Goal: Information Seeking & Learning: Learn about a topic

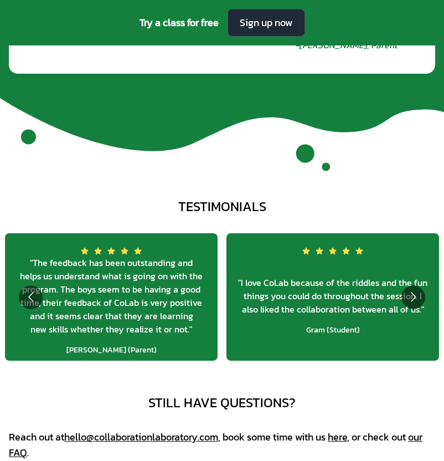
scroll to position [3628, 0]
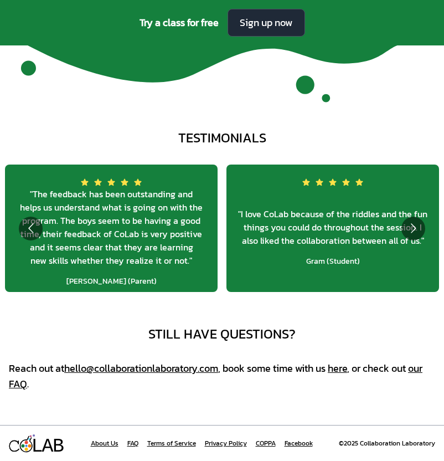
click at [107, 446] on link "About Us" at bounding box center [105, 443] width 28 height 9
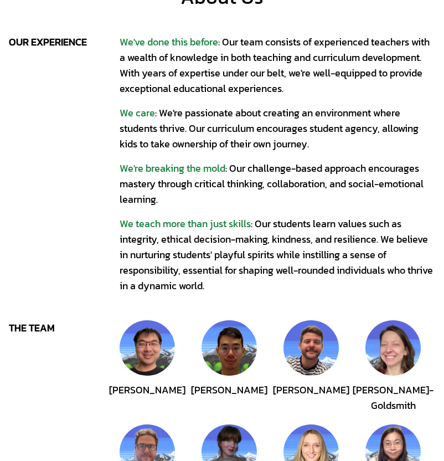
scroll to position [24, 0]
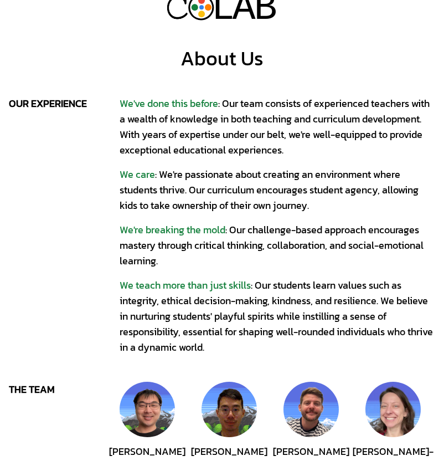
click at [237, 357] on div "L L A A B B About Us our experience We've done this before : Our team consists …" at bounding box center [222, 418] width 444 height 885
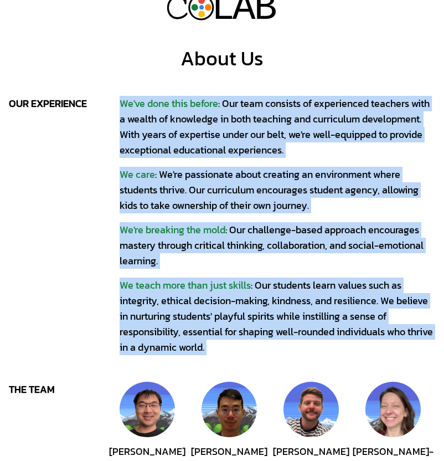
drag, startPoint x: 237, startPoint y: 357, endPoint x: 115, endPoint y: 105, distance: 280.3
click at [115, 105] on div "L L A A B B About Us our experience We've done this before : Our team consists …" at bounding box center [222, 418] width 444 height 885
copy div "We've done this before : Our team consists of experienced teachers with a wealt…"
click at [278, 130] on div "We've done this before : Our team consists of experienced teachers with a wealt…" at bounding box center [278, 127] width 316 height 62
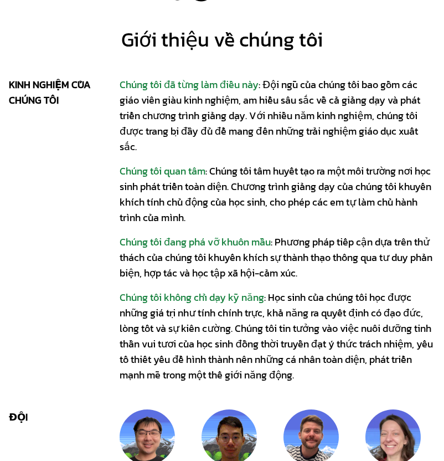
scroll to position [44, 0]
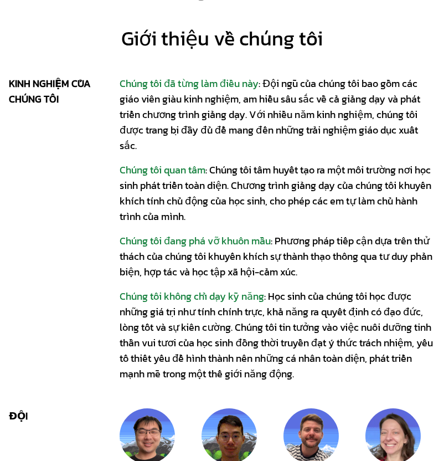
click at [298, 188] on font ": Chúng tôi tâm huyết tạo ra một môi trường nơi học sinh phát triển toàn diện. …" at bounding box center [276, 192] width 312 height 61
click at [345, 182] on font ": Chúng tôi tâm huyết tạo ra một môi trường nơi học sinh phát triển toàn diện. …" at bounding box center [276, 192] width 312 height 61
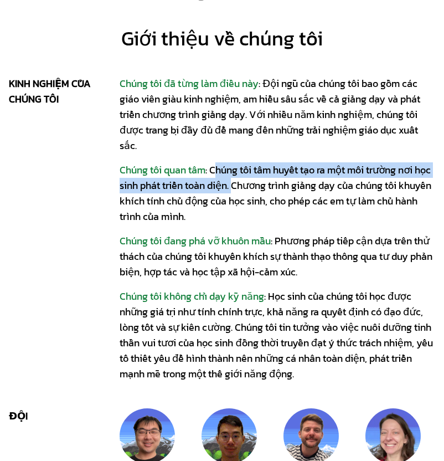
drag, startPoint x: 213, startPoint y: 169, endPoint x: 251, endPoint y: 188, distance: 42.1
click at [251, 188] on font ": Chúng tôi tâm huyết tạo ra một môi trường nơi học sinh phát triển toàn diện. …" at bounding box center [276, 192] width 312 height 61
copy font "Chúng tôi tâm huyết tạo ra một môi trường nơi học sinh phát triển toàn diện."
click at [292, 153] on div "Chúng tôi đã từng làm điều này : Đội ngũ của chúng tôi bao gồm các giáo viên gi…" at bounding box center [278, 229] width 316 height 306
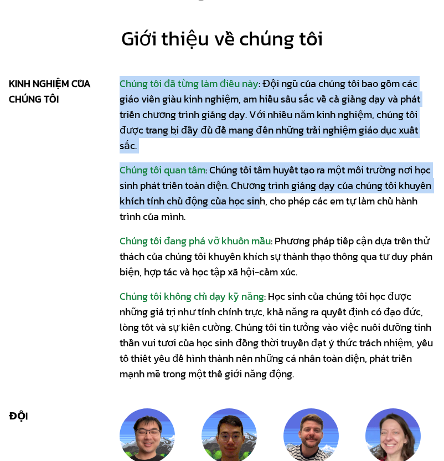
drag, startPoint x: 118, startPoint y: 202, endPoint x: 293, endPoint y: 204, distance: 175.0
click at [293, 204] on div "kinh nghiệm của chúng tôi Chúng tôi đã từng làm điều này : Đội ngũ của chúng tô…" at bounding box center [222, 229] width 426 height 306
click at [293, 204] on font ": Chúng tôi tâm huyết tạo ra một môi trường nơi học sinh phát triển toàn diện. …" at bounding box center [276, 192] width 312 height 61
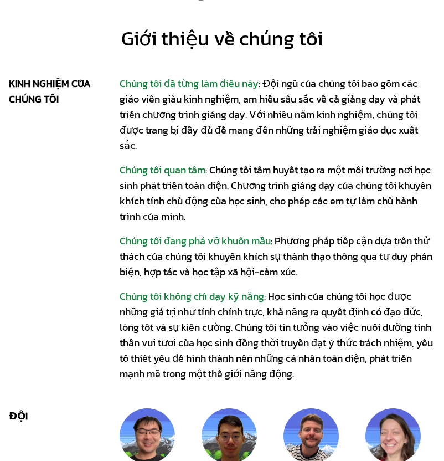
click at [273, 265] on font ": Phương pháp tiếp cận dựa trên thử thách của chúng tôi khuyến khích sự thành t…" at bounding box center [276, 256] width 313 height 46
drag, startPoint x: 227, startPoint y: 258, endPoint x: 335, endPoint y: 270, distance: 108.7
click at [335, 270] on div "Chúng tôi đang phá vỡ khuôn mẫu : Phương pháp tiếp cận dựa trên thử thách của c…" at bounding box center [278, 256] width 316 height 47
copy font "khuyến khích sự thành thạo thông qua tư duy phản biện, hợp tác và học tập xã hộ…"
click at [270, 224] on div "Chúng tôi đã từng làm điều này : Đội ngũ của chúng tôi bao gồm các giáo viên gi…" at bounding box center [278, 229] width 316 height 306
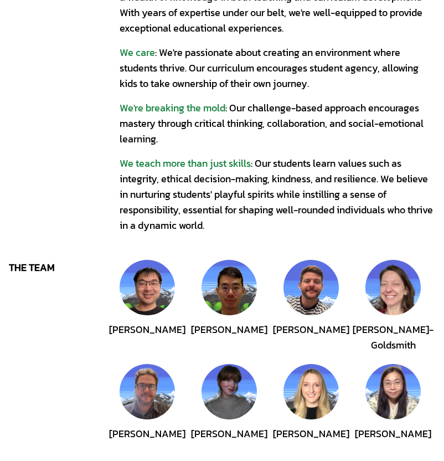
scroll to position [226, 0]
